Goal: Find specific page/section: Find specific page/section

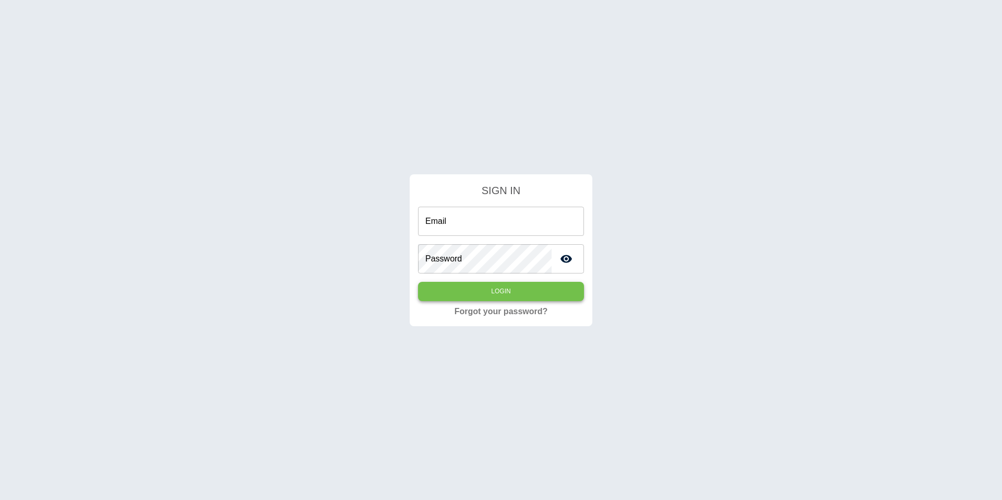
type input "**********"
click at [451, 291] on button "Login" at bounding box center [501, 291] width 166 height 19
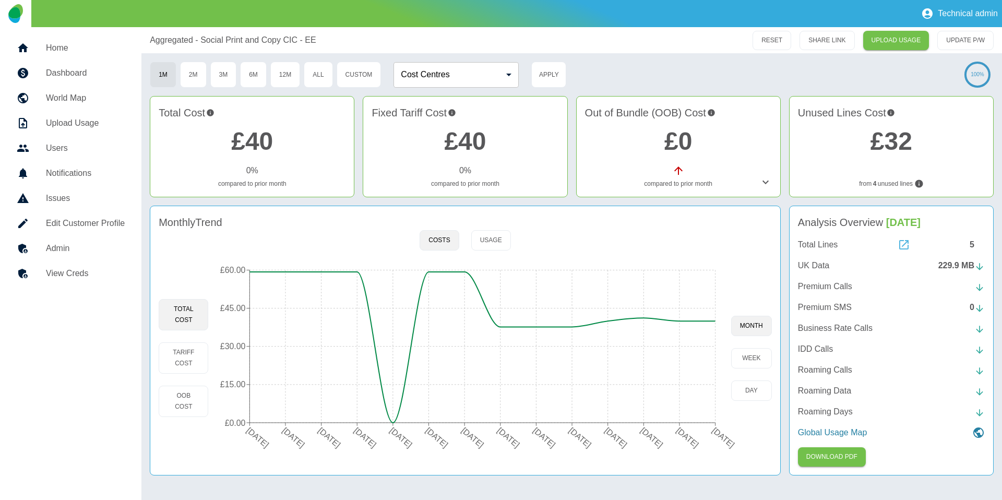
click at [904, 245] on icon at bounding box center [903, 244] width 13 height 13
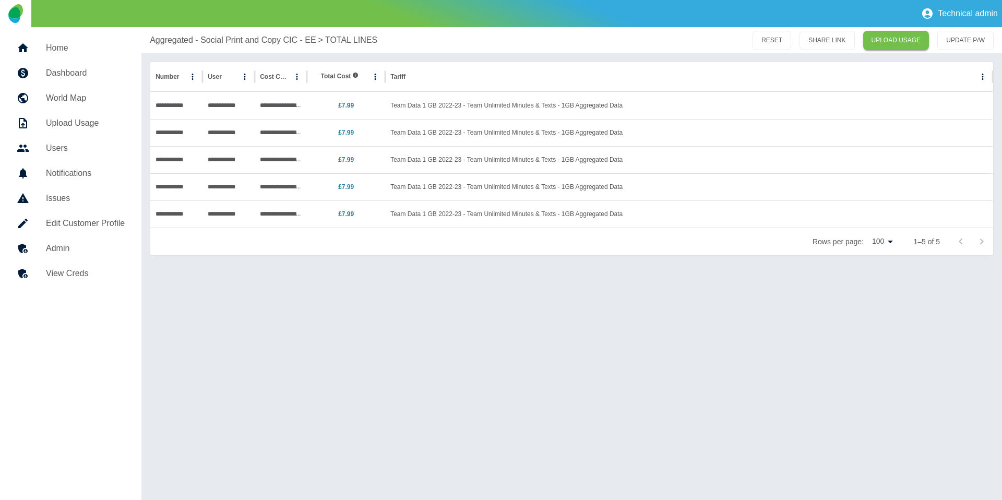
click at [227, 34] on p "Aggregated - Social Print and Copy CIC - EE" at bounding box center [233, 40] width 166 height 13
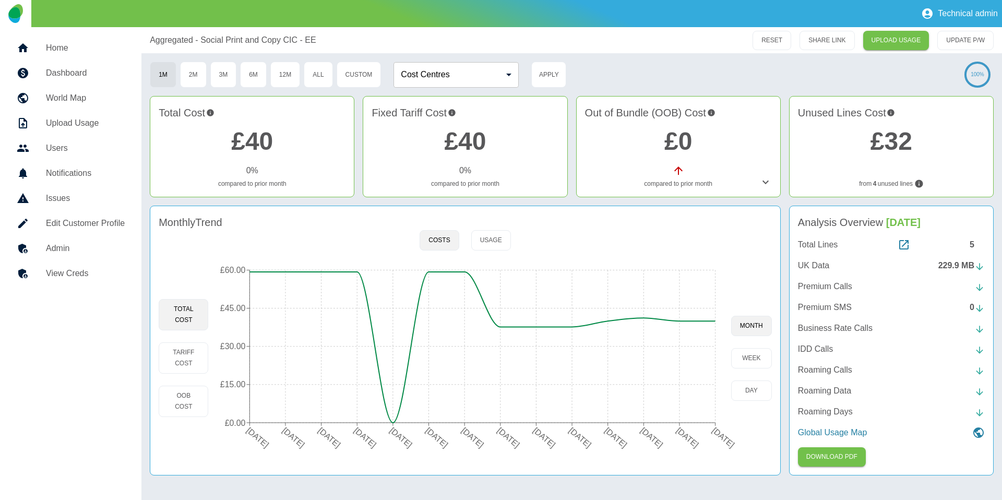
click at [815, 269] on p "UK Data" at bounding box center [813, 265] width 31 height 13
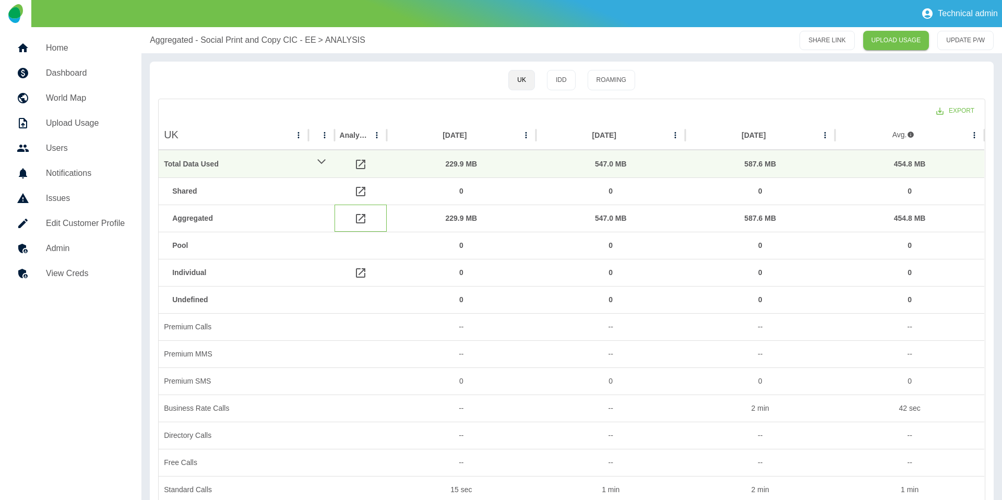
click at [361, 221] on icon at bounding box center [360, 218] width 13 height 13
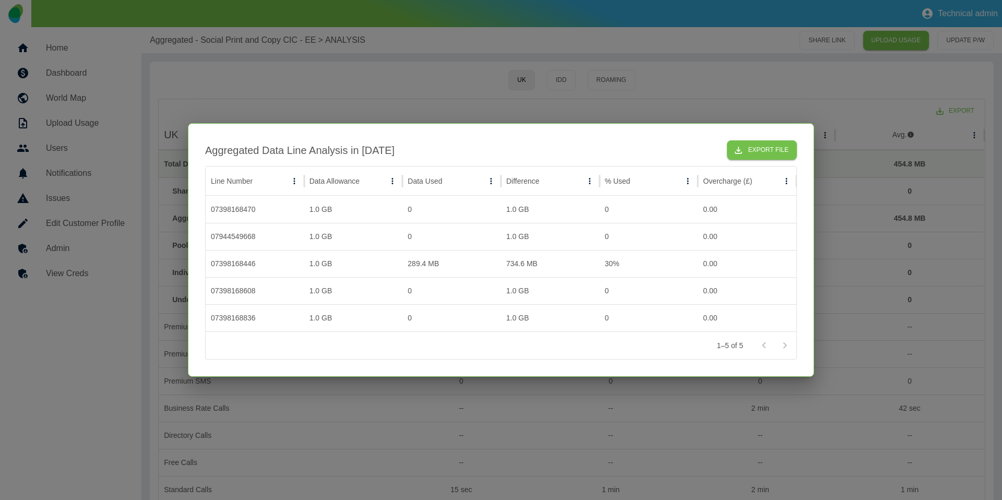
click at [372, 52] on div at bounding box center [501, 250] width 1002 height 500
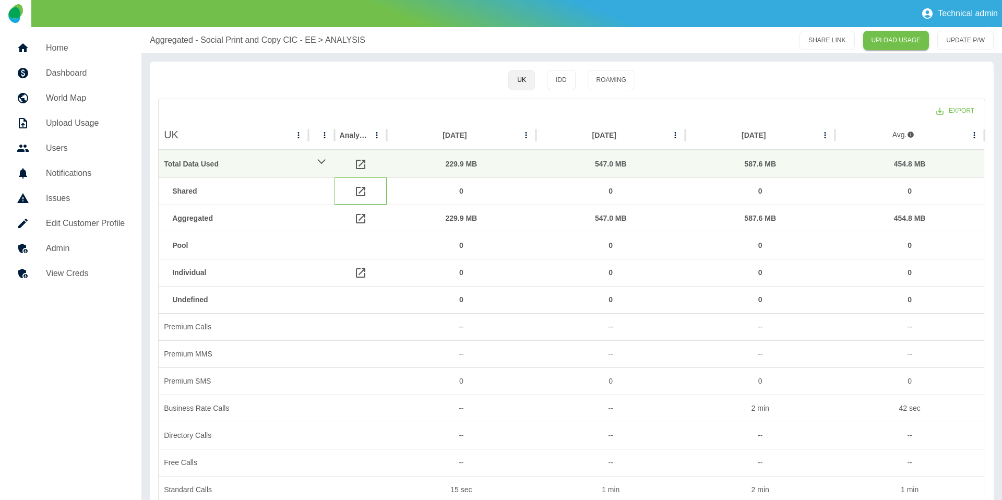
click at [357, 189] on icon at bounding box center [360, 191] width 13 height 13
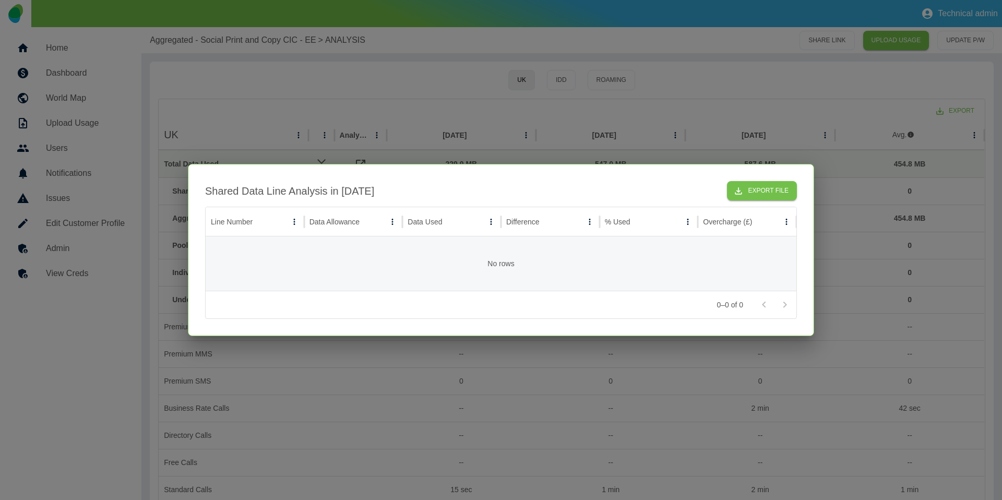
click at [397, 133] on div at bounding box center [501, 250] width 1002 height 500
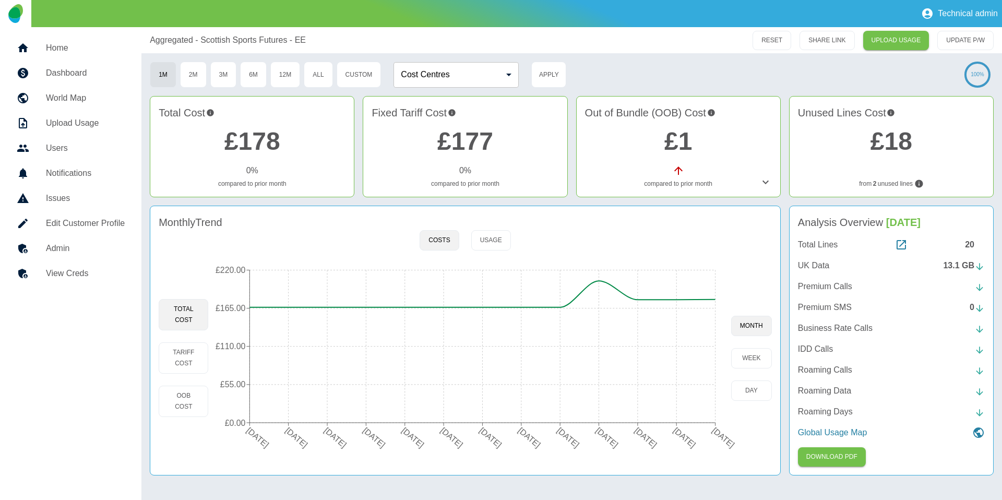
click at [812, 266] on p "UK Data" at bounding box center [813, 265] width 31 height 13
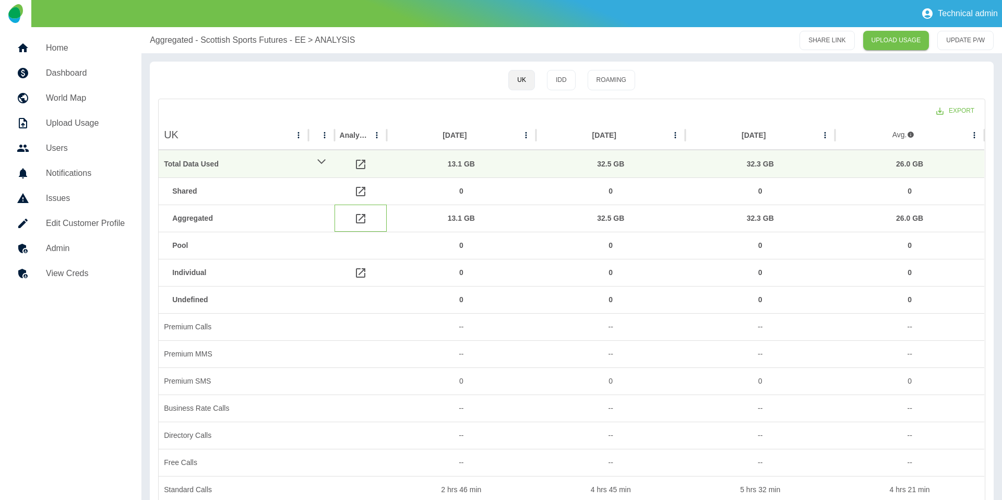
click at [356, 219] on icon at bounding box center [360, 218] width 9 height 9
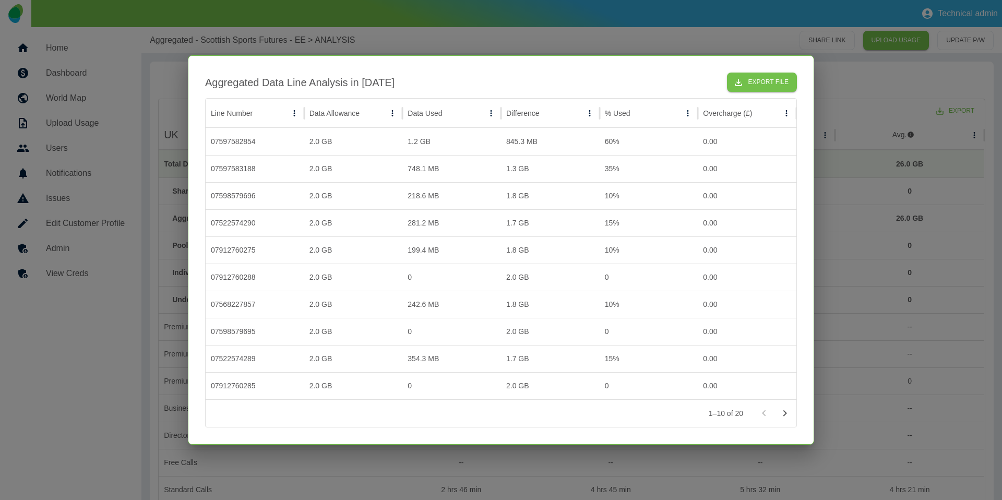
click at [855, 186] on div at bounding box center [501, 250] width 1002 height 500
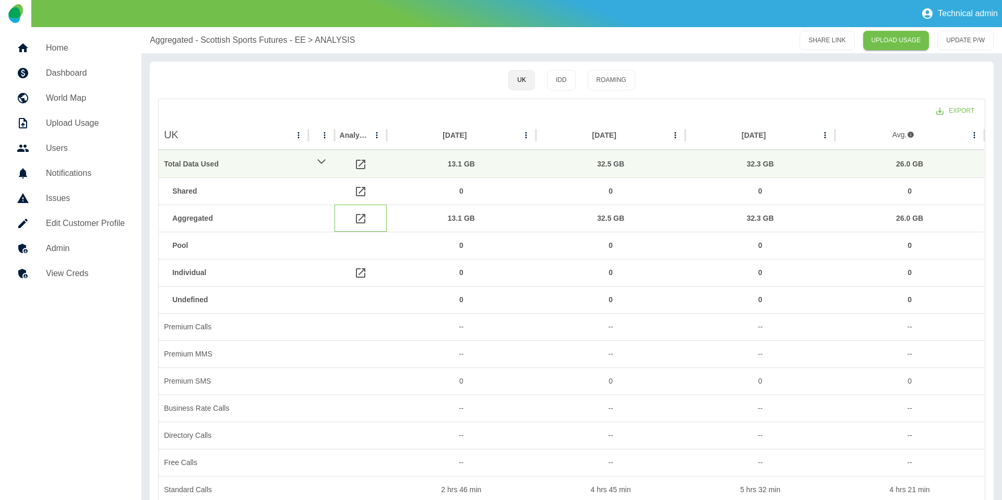
click at [362, 212] on icon at bounding box center [360, 218] width 13 height 13
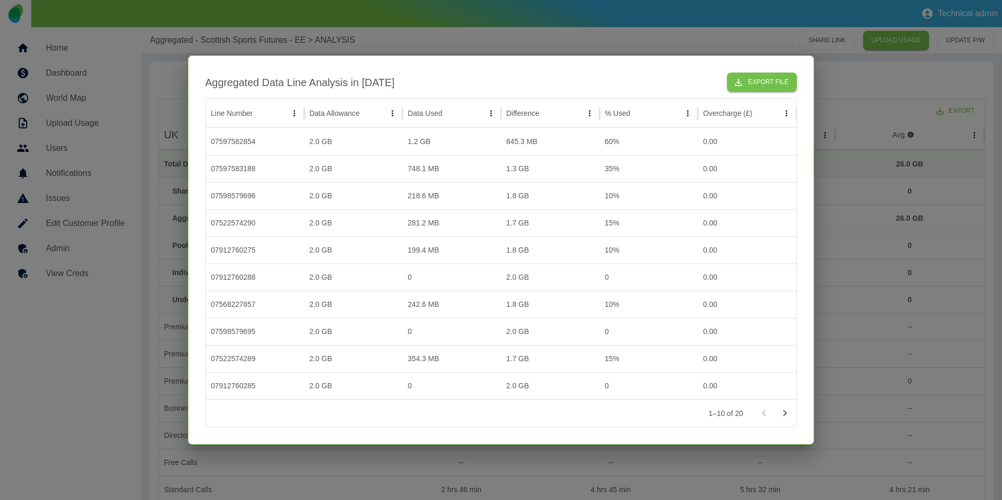
click at [952, 191] on div at bounding box center [501, 250] width 1002 height 500
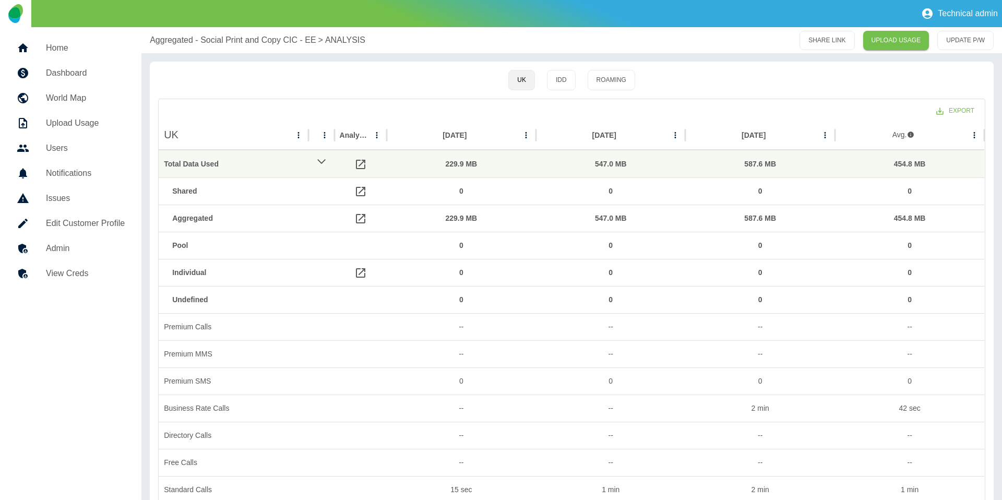
click at [692, 88] on div "UK IDD Roaming" at bounding box center [571, 80] width 827 height 20
